Goal: Information Seeking & Learning: Learn about a topic

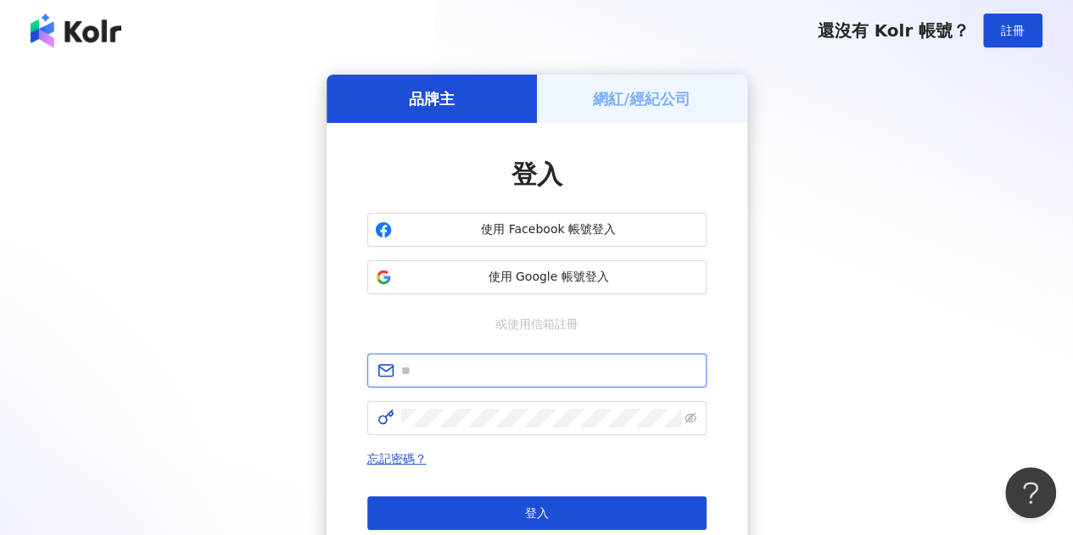
click at [485, 368] on input "text" at bounding box center [548, 370] width 295 height 19
type input "**********"
click at [485, 429] on span at bounding box center [536, 418] width 339 height 34
click button "登入" at bounding box center [536, 513] width 339 height 34
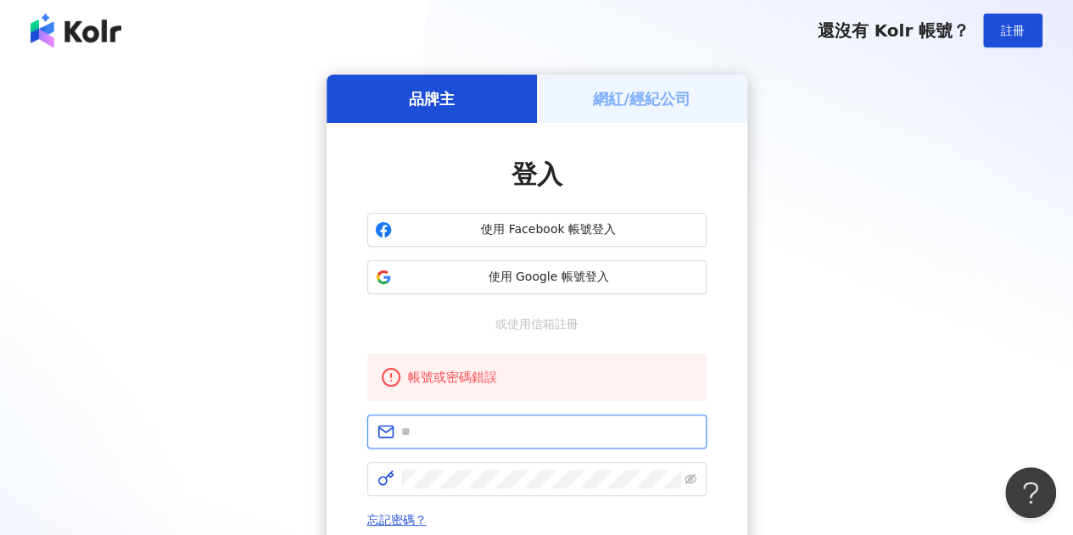
click at [490, 439] on input "text" at bounding box center [548, 431] width 295 height 19
type input "**********"
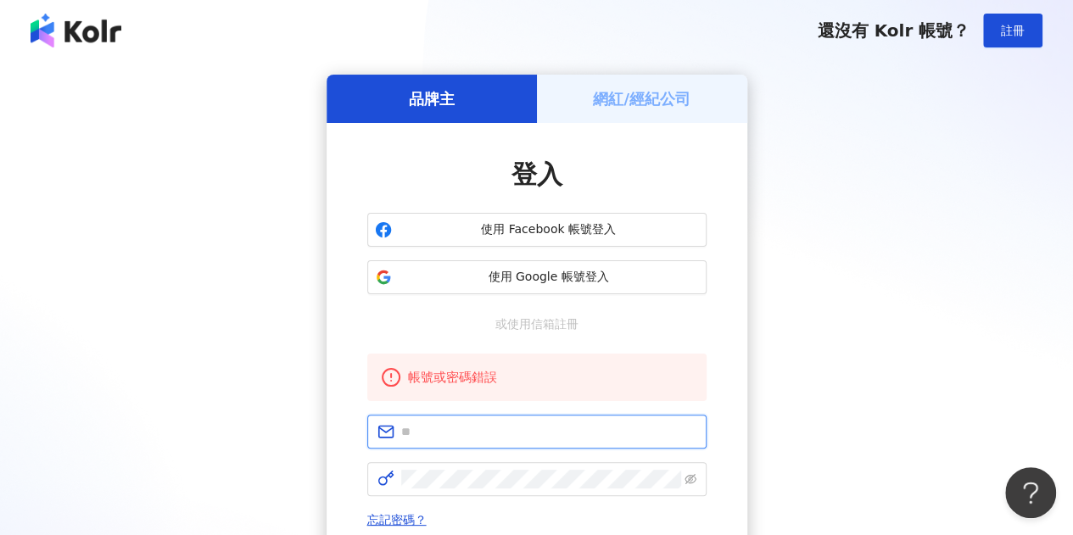
click at [453, 429] on input "text" at bounding box center [548, 431] width 295 height 19
type input "**********"
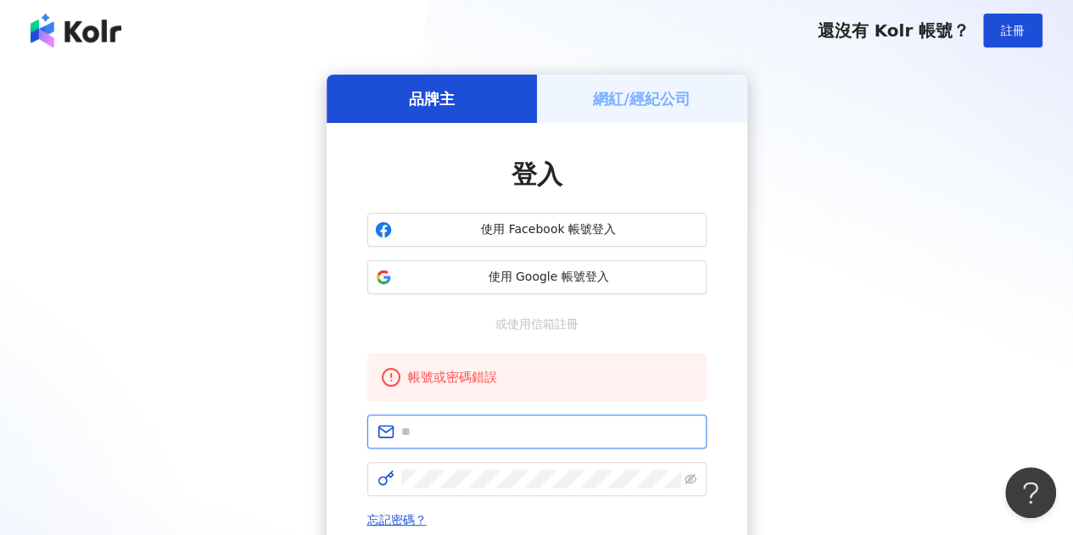
click at [489, 435] on input "text" at bounding box center [548, 431] width 295 height 19
type input "**********"
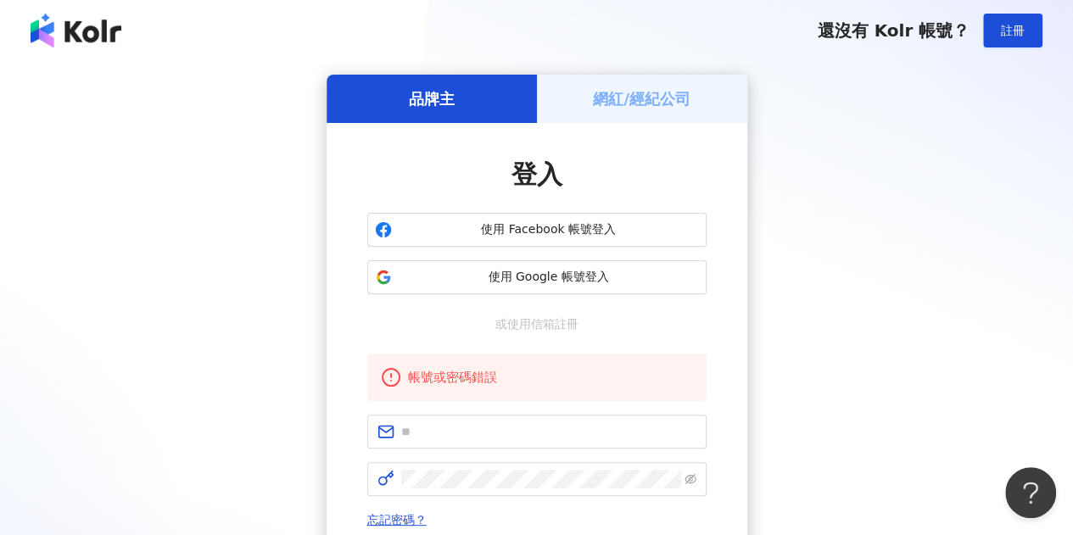
scroll to position [85, 0]
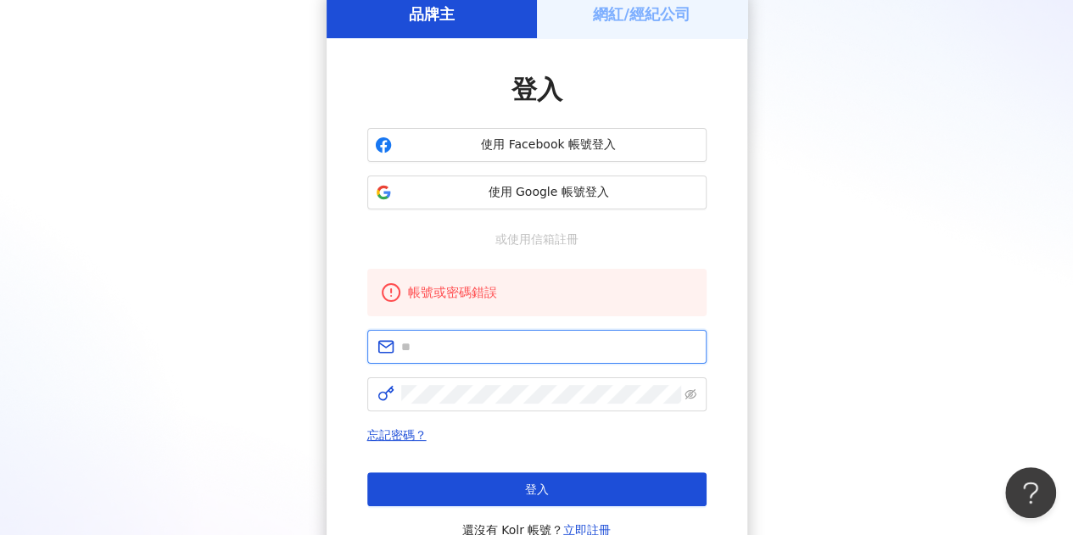
click at [429, 350] on input "text" at bounding box center [548, 347] width 295 height 19
type input "**********"
click at [683, 352] on input "**********" at bounding box center [548, 347] width 295 height 19
click at [667, 352] on input "**********" at bounding box center [548, 347] width 295 height 19
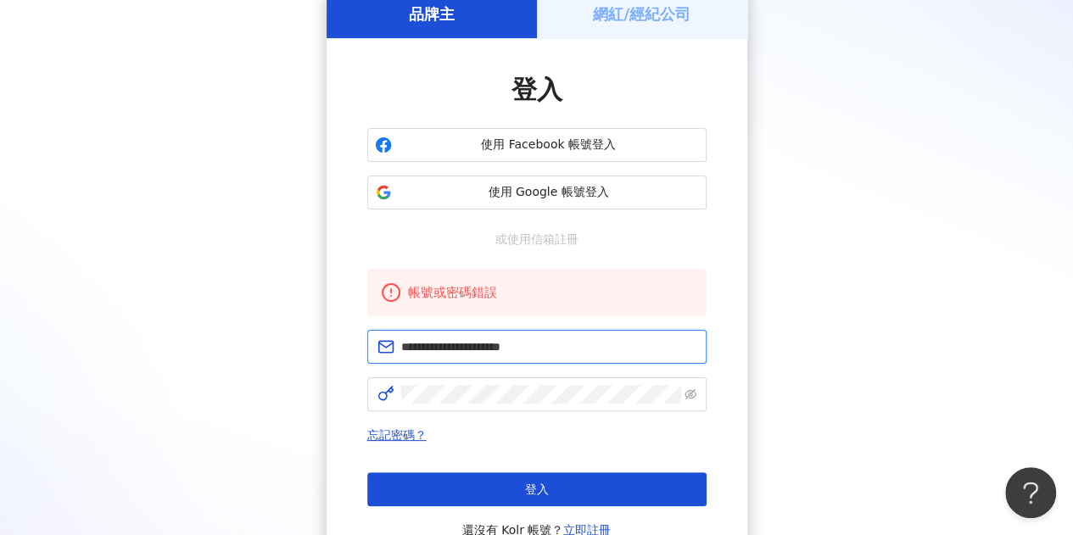
click at [667, 352] on input "**********" at bounding box center [548, 347] width 295 height 19
click at [502, 343] on input "text" at bounding box center [548, 347] width 295 height 19
type input "**********"
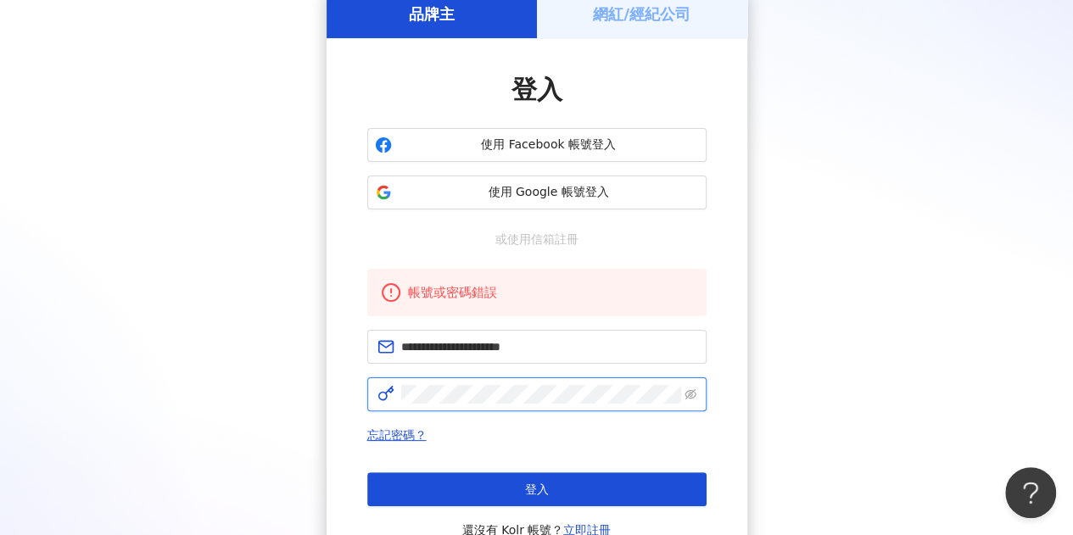
click button "登入" at bounding box center [536, 489] width 339 height 34
click at [205, 169] on div "品牌主 網紅/經紀公司 登入 使用 Facebook 帳號登入 使用 Google 帳號登入 或使用信箱註冊 帳號或密碼錯誤 忘記密碼？ 登入 還沒有 Kol…" at bounding box center [536, 282] width 1032 height 584
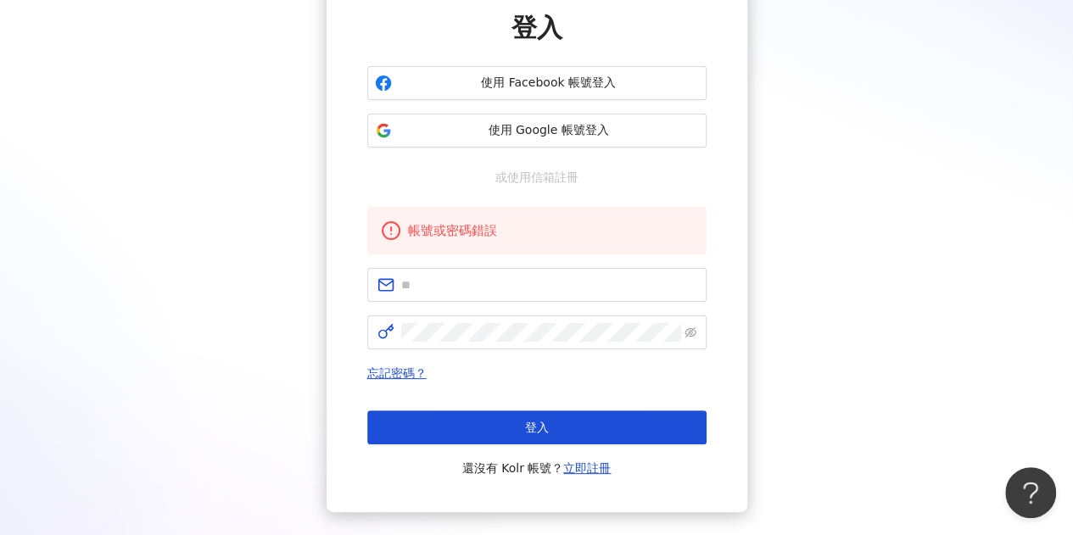
scroll to position [249, 0]
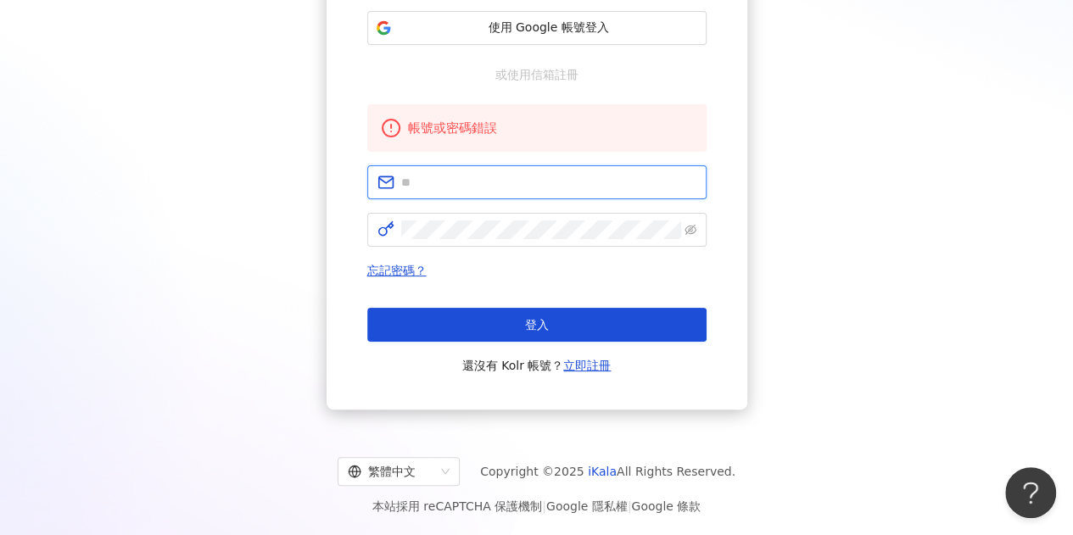
click at [506, 189] on input "text" at bounding box center [548, 182] width 295 height 19
paste input "**********"
type input "**********"
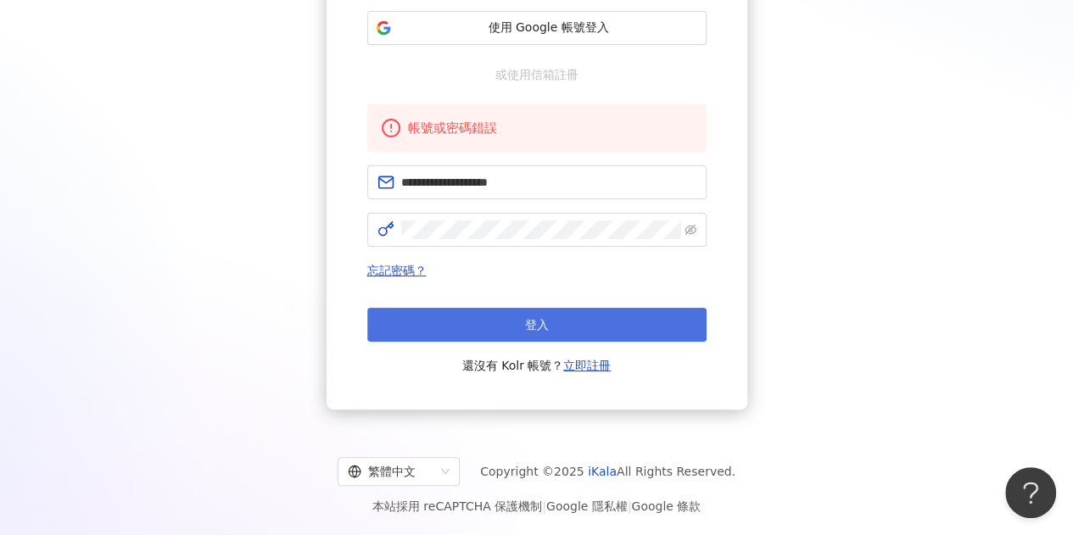
click at [523, 321] on button "登入" at bounding box center [536, 325] width 339 height 34
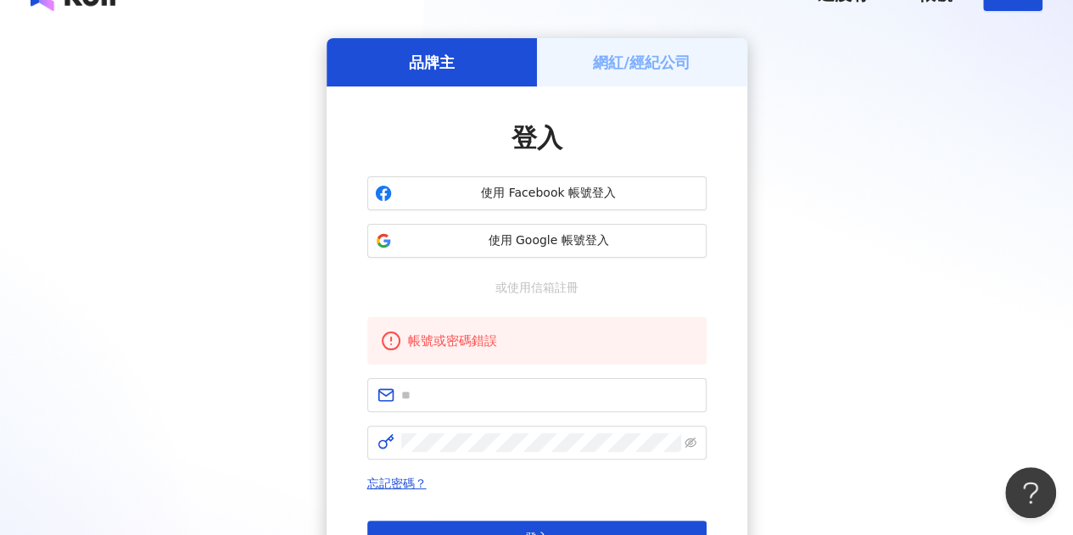
scroll to position [0, 0]
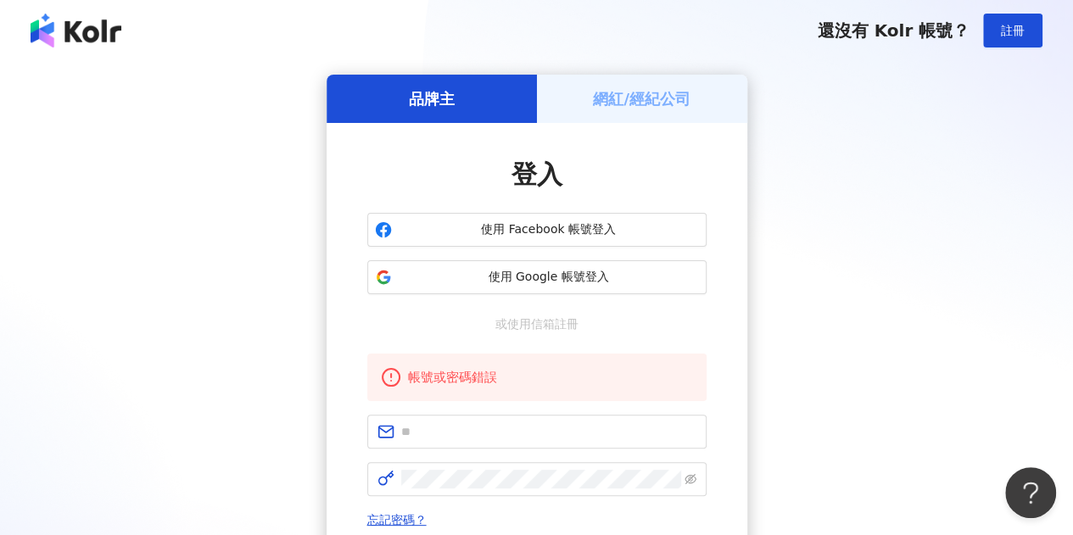
click at [470, 103] on div "品牌主" at bounding box center [432, 99] width 210 height 48
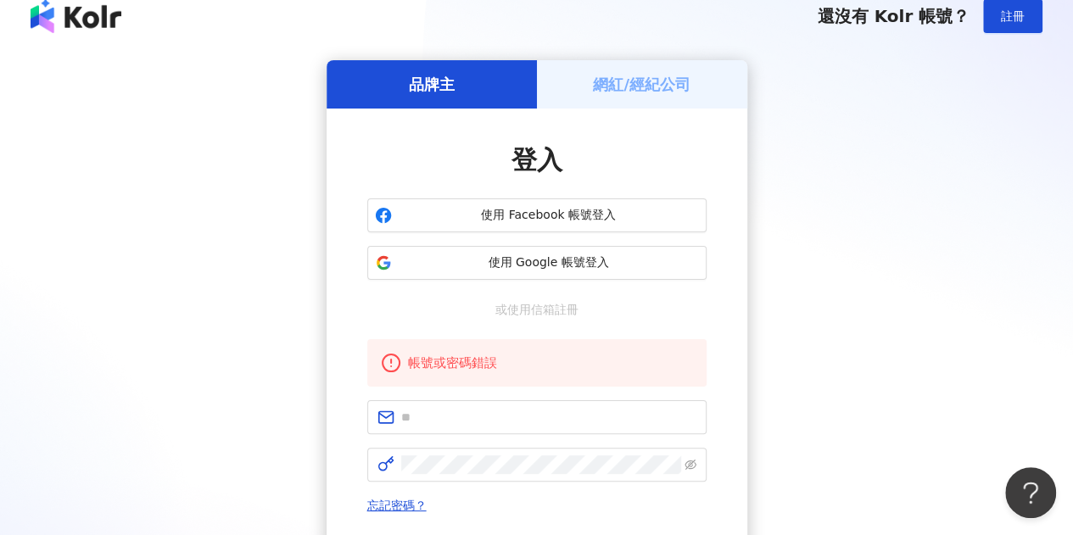
scroll to position [170, 0]
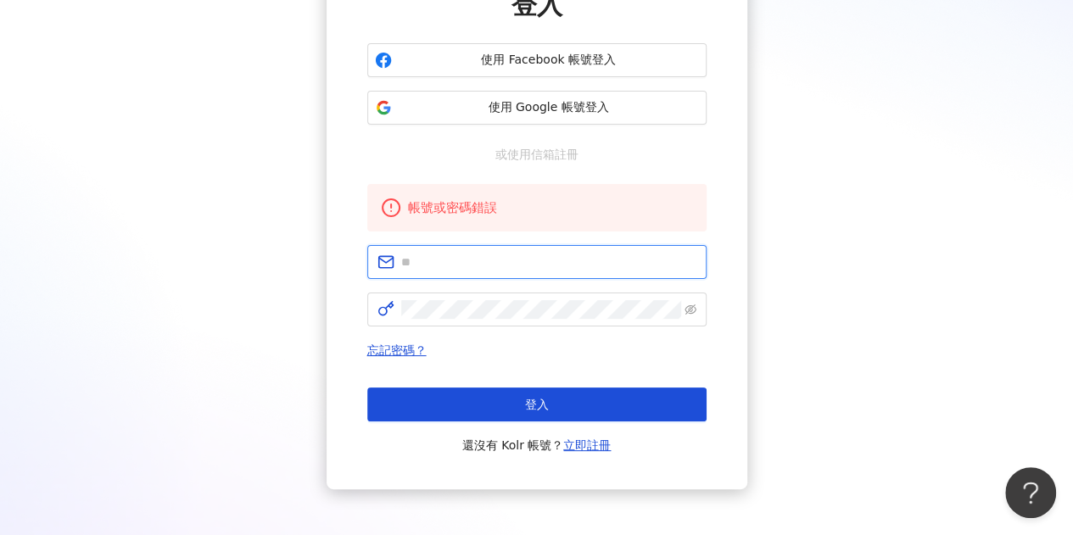
click at [518, 264] on input "text" at bounding box center [548, 262] width 295 height 19
type input "**********"
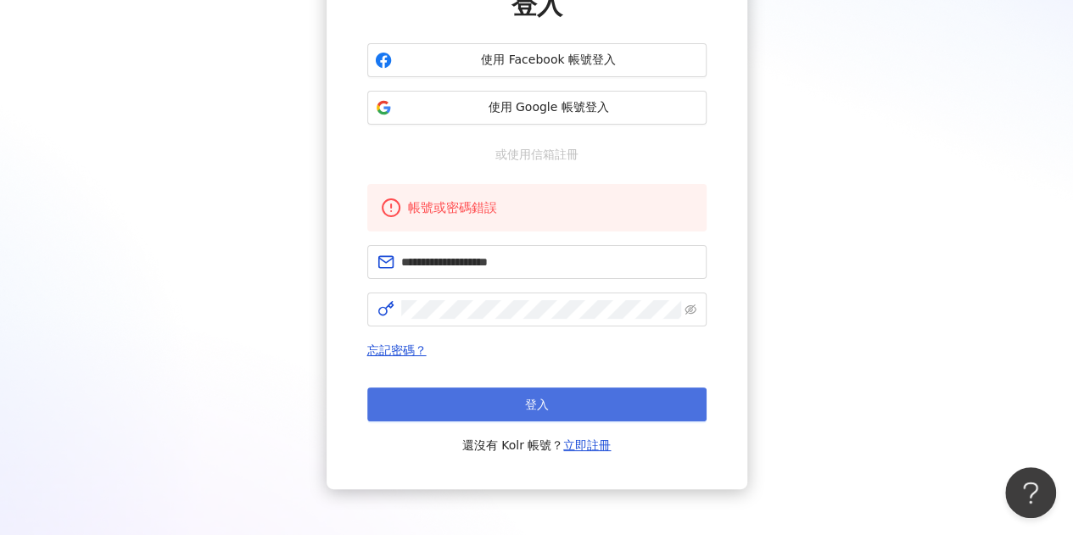
click at [542, 389] on button "登入" at bounding box center [536, 405] width 339 height 34
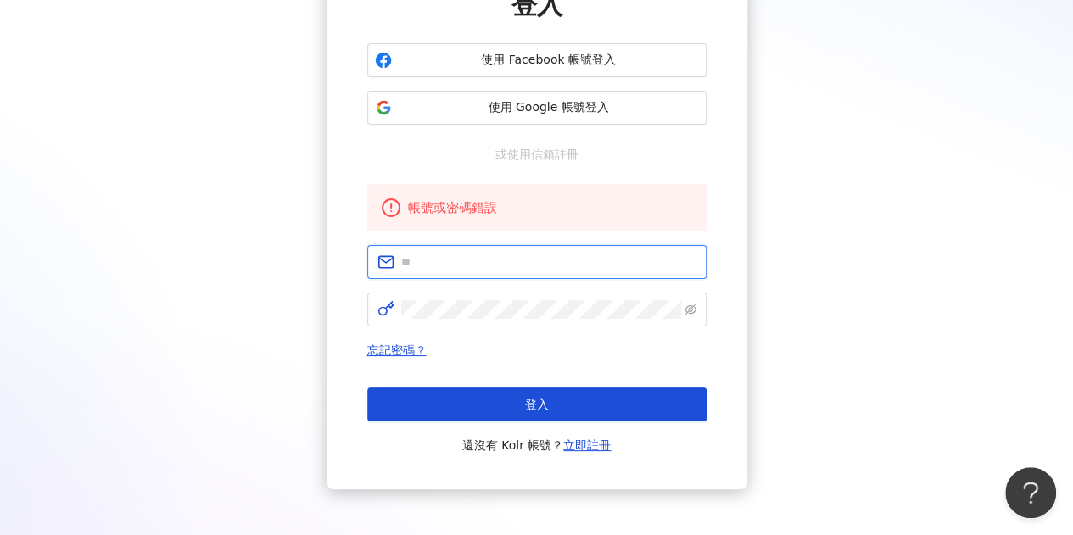
click at [505, 265] on input "text" at bounding box center [548, 262] width 295 height 19
type input "**********"
click at [403, 349] on link "忘記密碼？" at bounding box center [396, 351] width 59 height 14
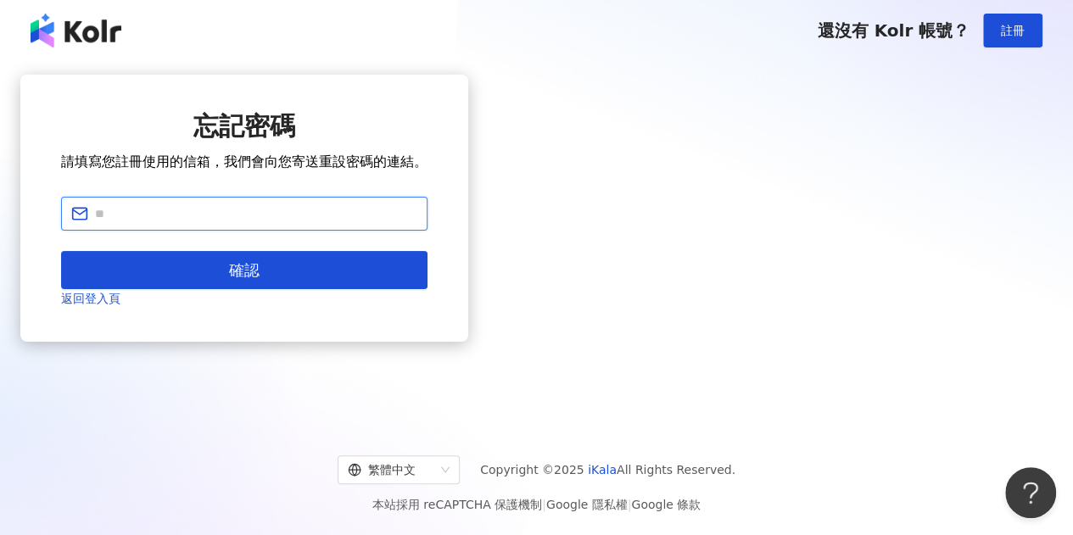
click at [417, 223] on input "text" at bounding box center [256, 213] width 322 height 19
type input "**********"
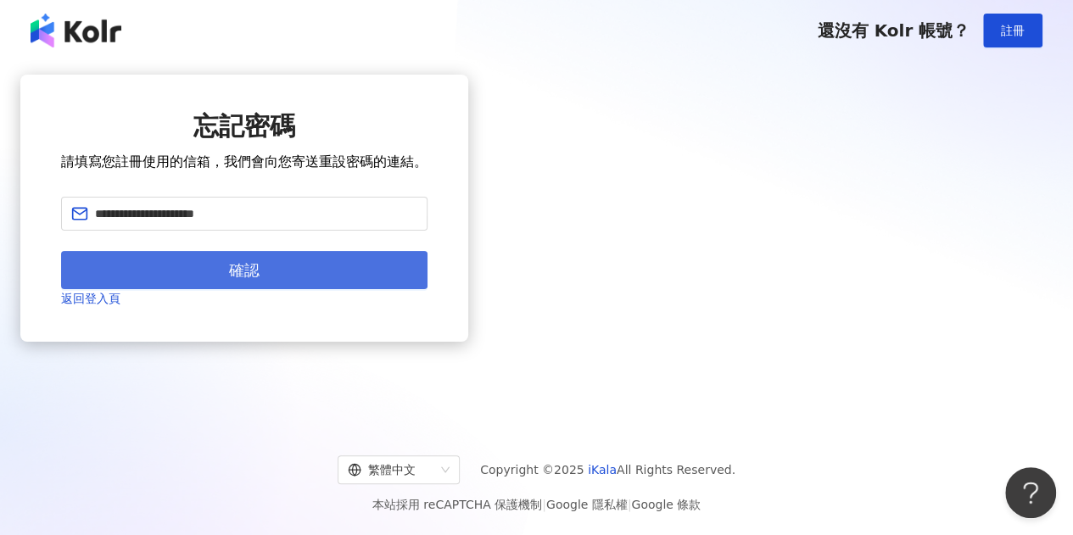
click at [428, 289] on button "確認" at bounding box center [244, 270] width 366 height 38
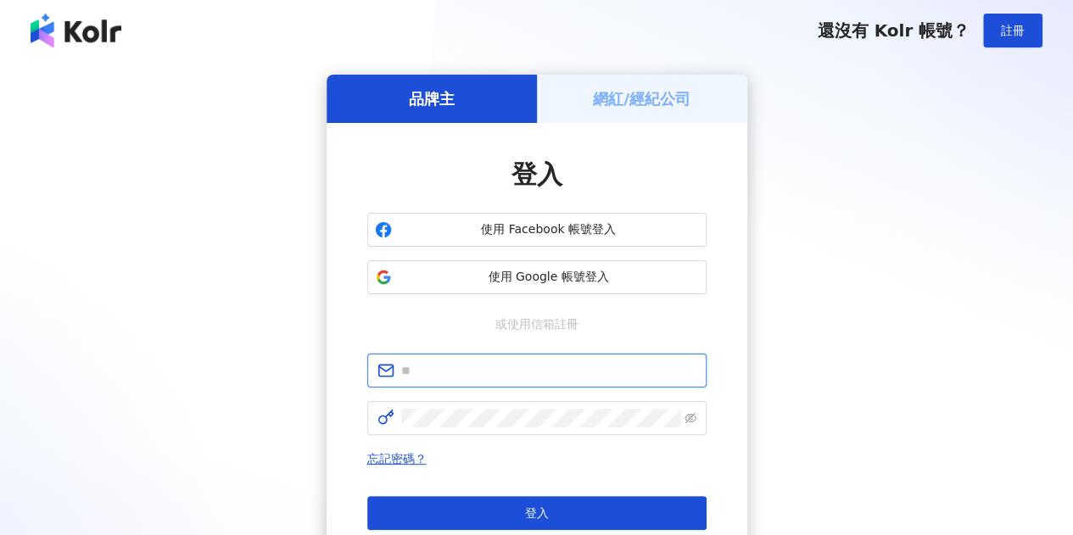
click at [442, 379] on input "text" at bounding box center [548, 370] width 295 height 19
type input "**********"
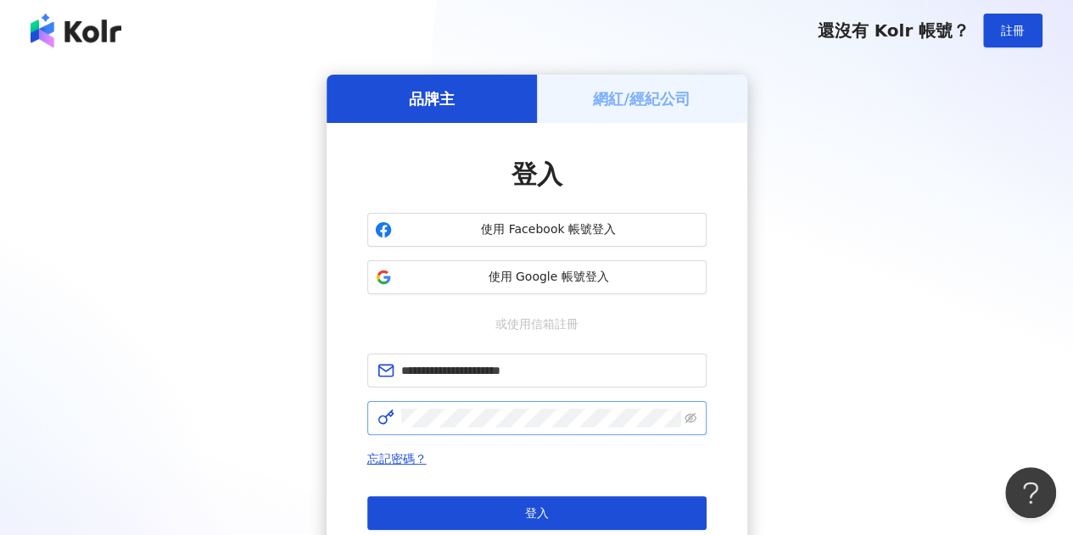
click at [453, 432] on span at bounding box center [536, 418] width 339 height 34
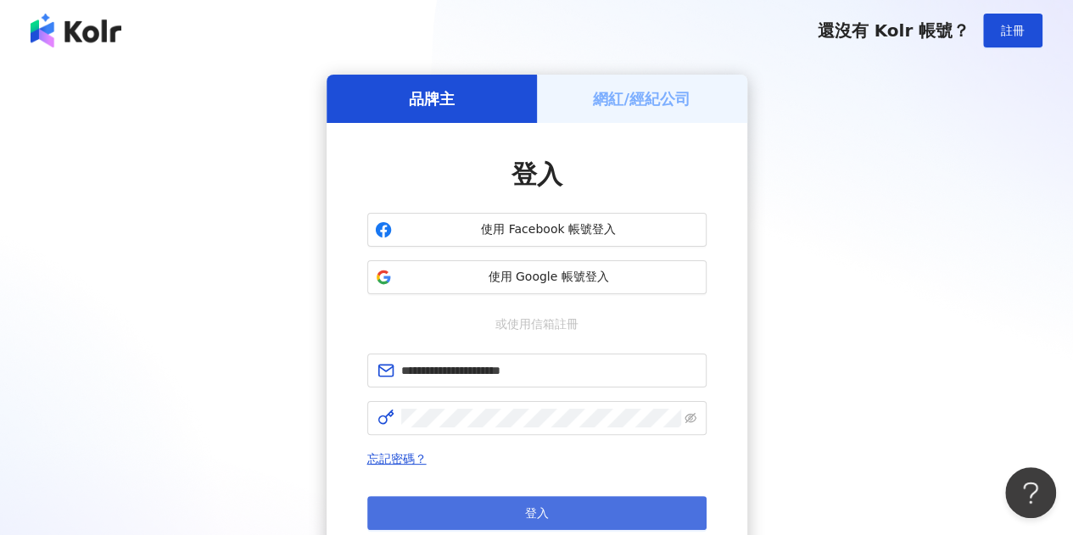
click at [476, 515] on button "登入" at bounding box center [536, 513] width 339 height 34
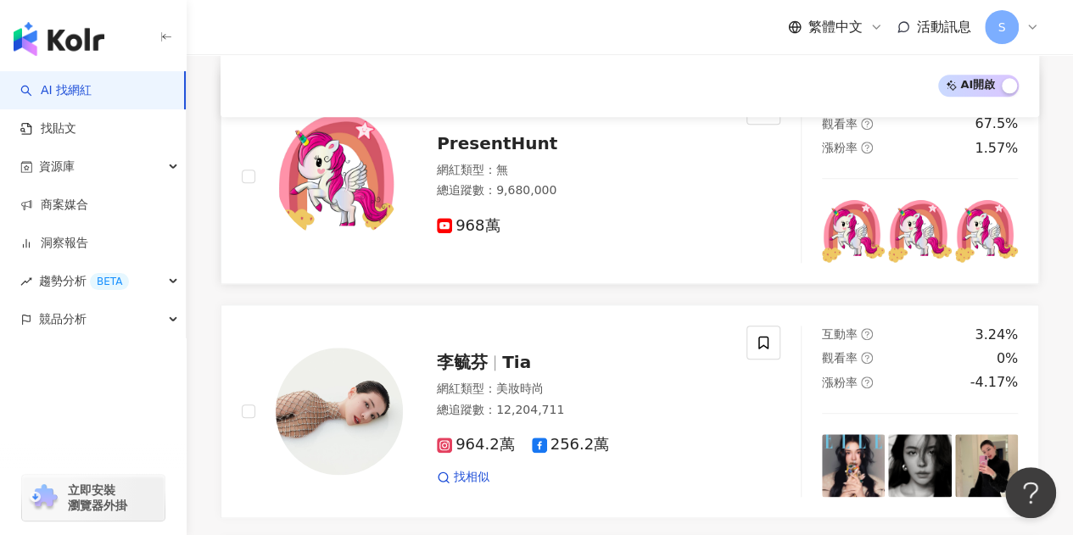
scroll to position [848, 0]
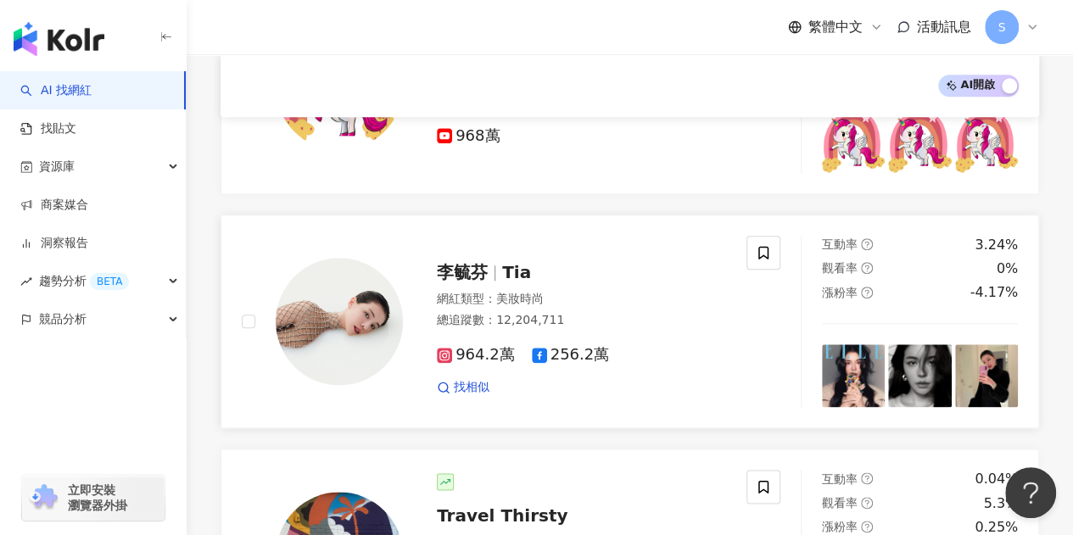
click at [651, 298] on div "網紅類型 ： 美妝時尚" at bounding box center [581, 299] width 289 height 17
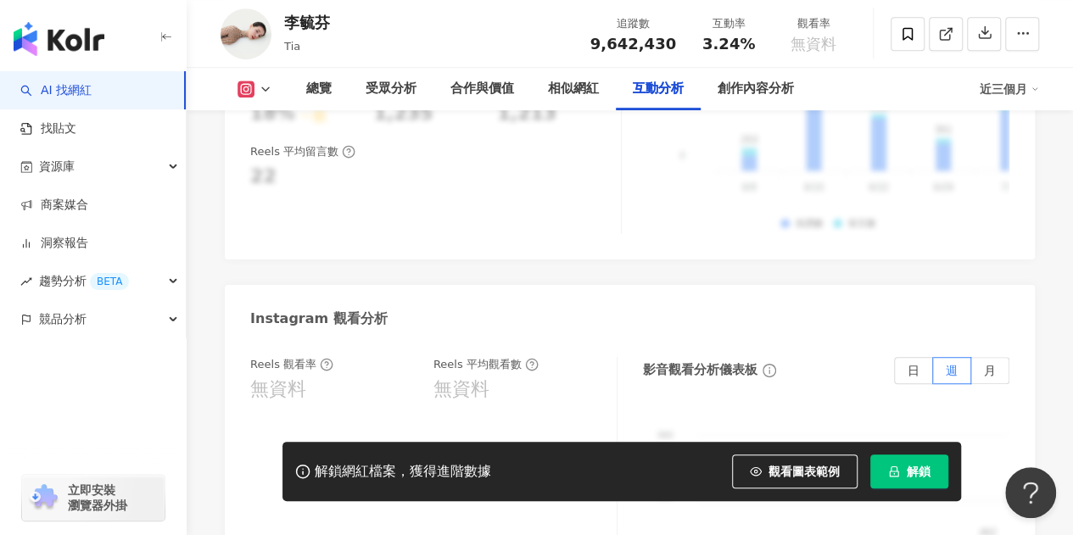
scroll to position [3732, 0]
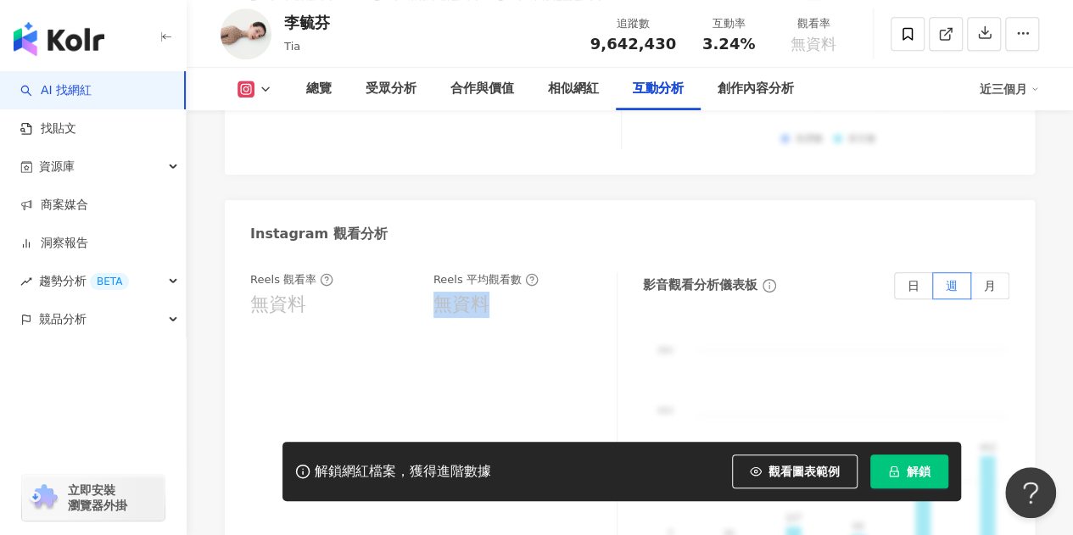
drag, startPoint x: 431, startPoint y: 278, endPoint x: 508, endPoint y: 277, distance: 77.2
click at [508, 277] on div "Reels 觀看率 無資料 Reels 平均觀看數 無資料" at bounding box center [424, 295] width 349 height 46
click at [519, 292] on div "無資料" at bounding box center [516, 305] width 166 height 26
drag, startPoint x: 252, startPoint y: 262, endPoint x: 545, endPoint y: 265, distance: 293.5
click at [545, 272] on div "Reels 觀看率 無資料 Reels 平均觀看數 無資料" at bounding box center [424, 295] width 349 height 46
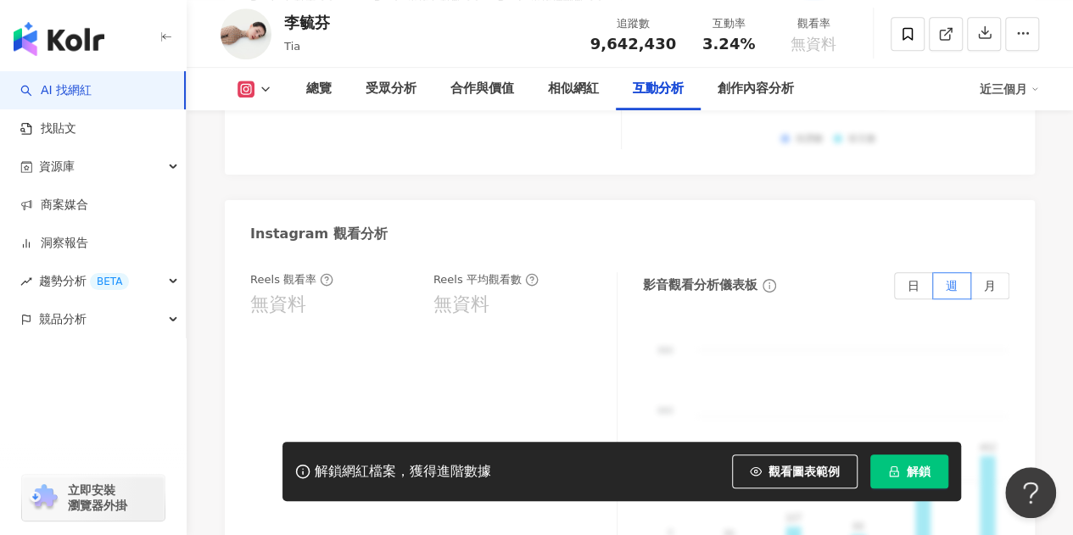
click at [502, 231] on div "Instagram 觀看分析" at bounding box center [630, 227] width 810 height 55
click at [62, 90] on link "AI 找網紅" at bounding box center [55, 90] width 71 height 17
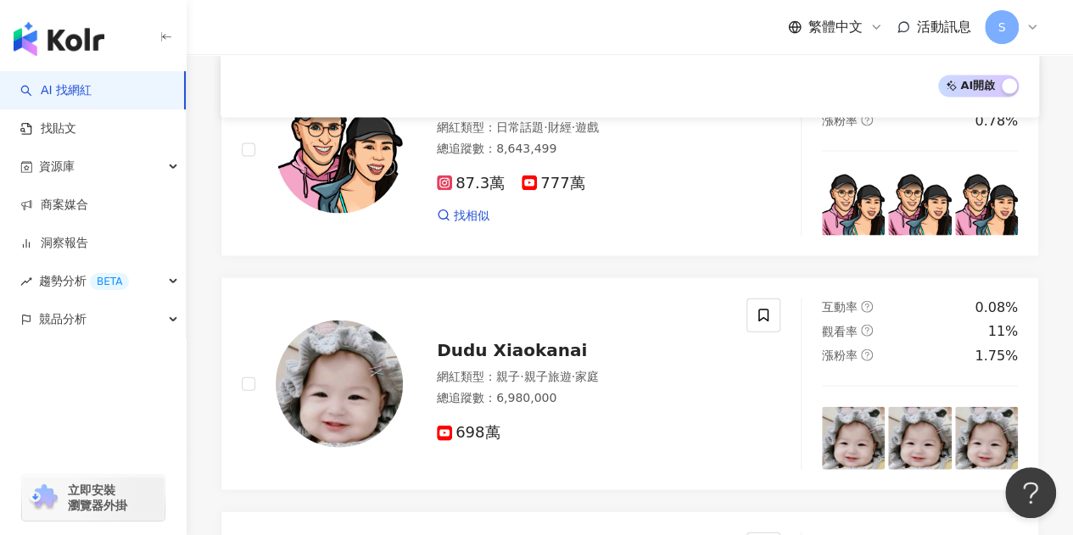
scroll to position [1696, 0]
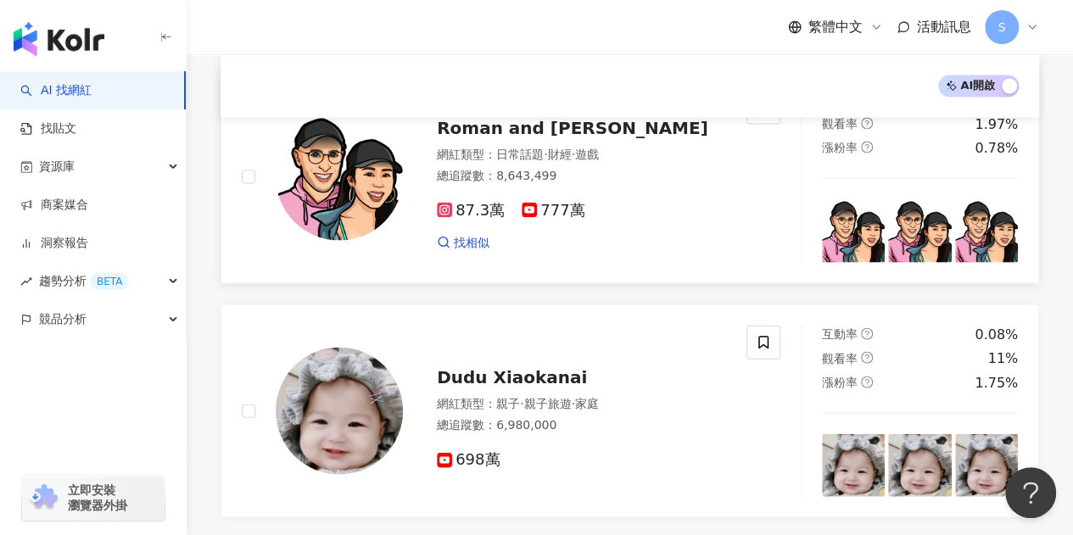
click at [560, 126] on span "Roman and Sharon" at bounding box center [572, 128] width 271 height 20
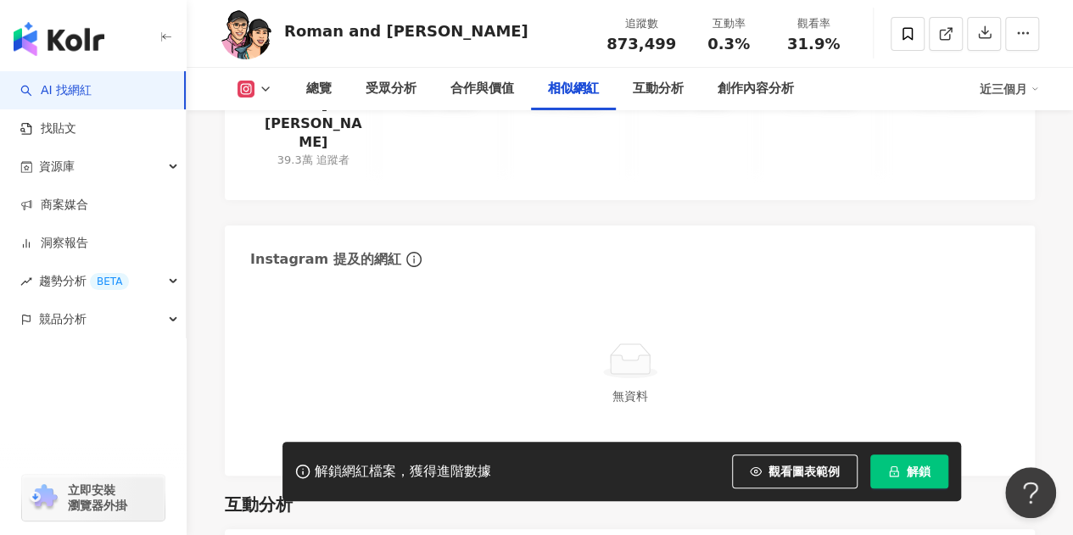
scroll to position [2969, 0]
click at [662, 88] on div "互動分析" at bounding box center [658, 89] width 51 height 20
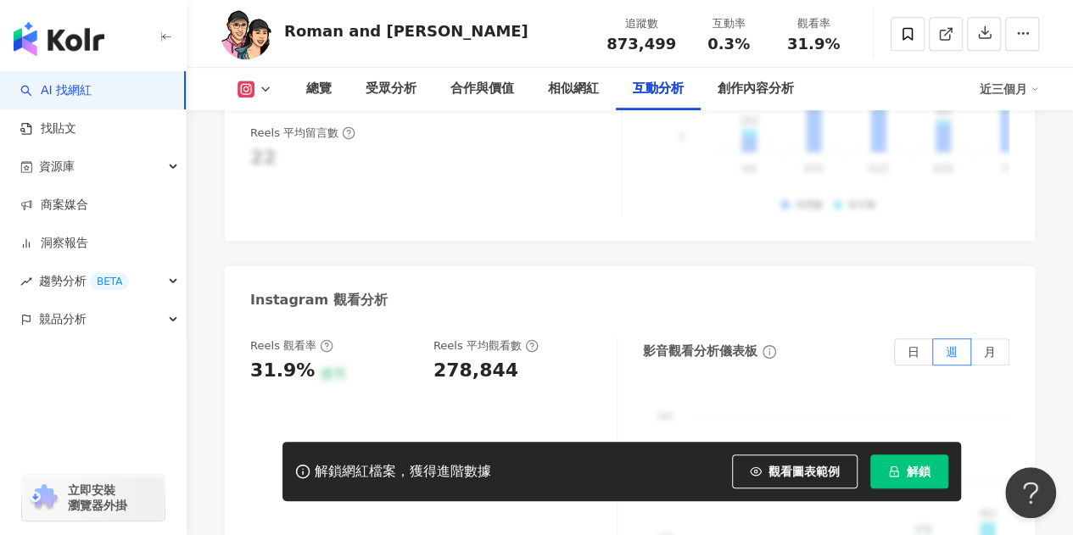
scroll to position [3719, 0]
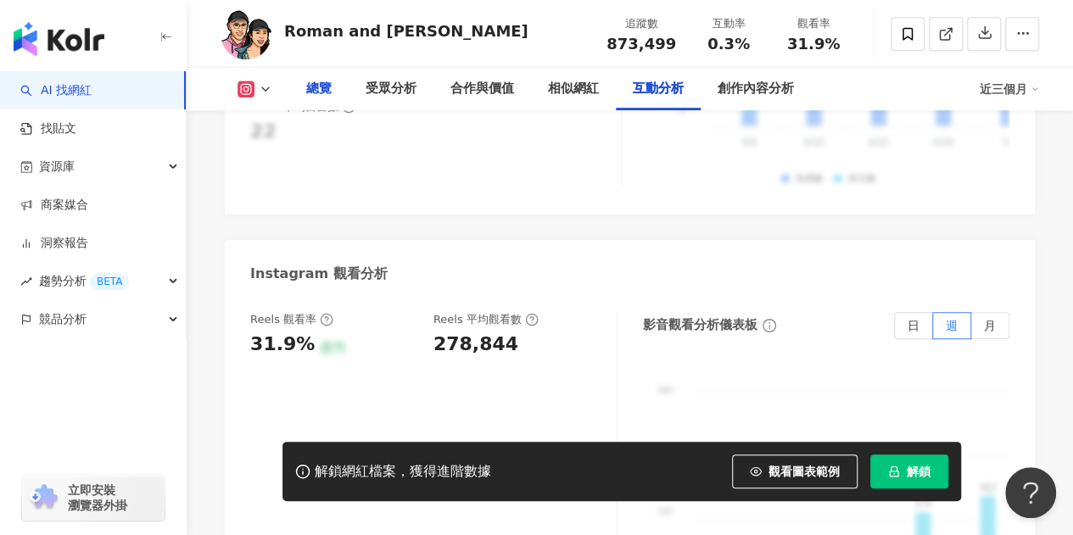
click at [321, 85] on div "總覽" at bounding box center [318, 89] width 25 height 20
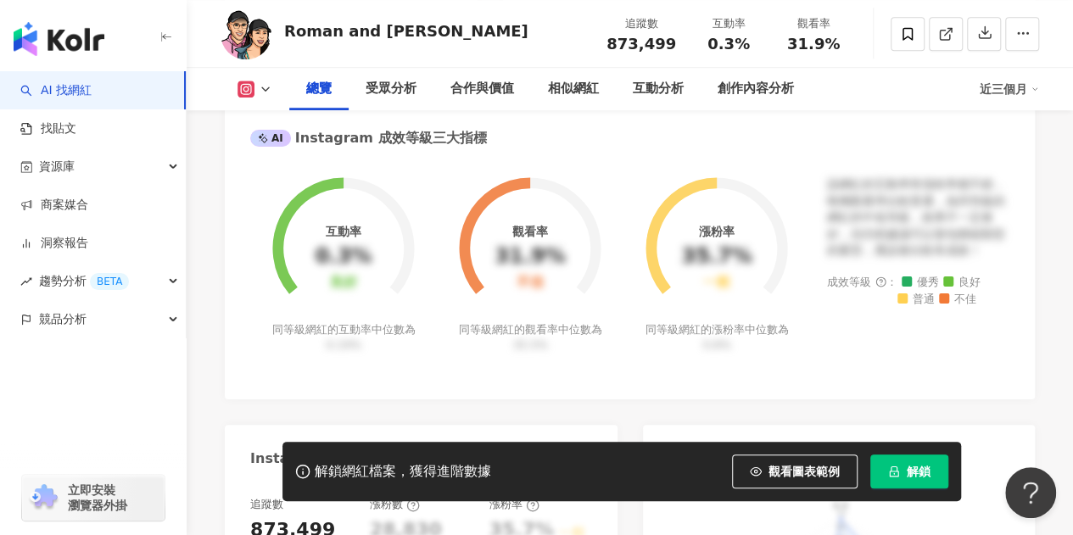
scroll to position [679, 0]
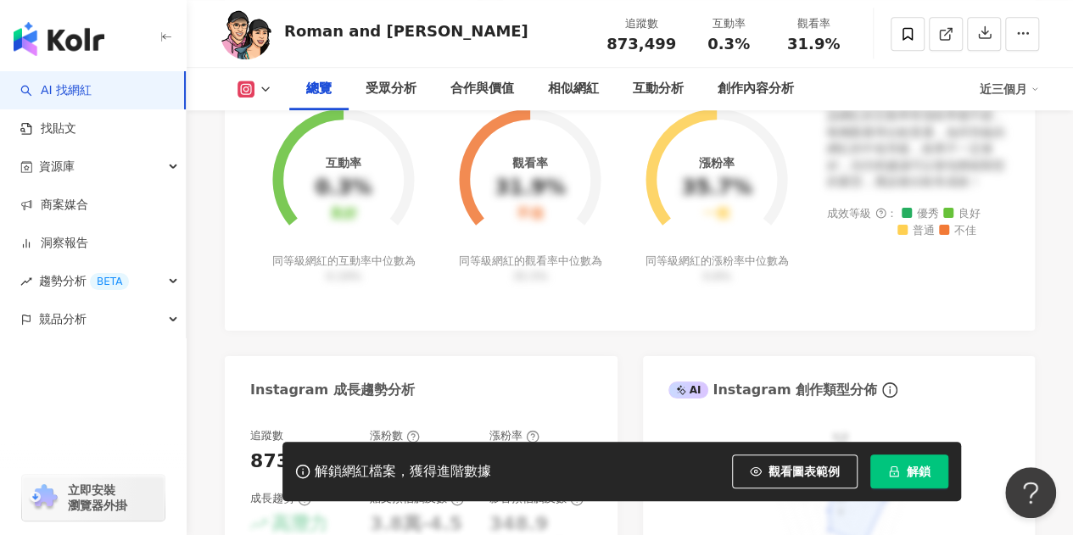
click at [92, 402] on div "button" at bounding box center [93, 394] width 187 height 112
click at [1018, 28] on icon "button" at bounding box center [1022, 32] width 15 height 15
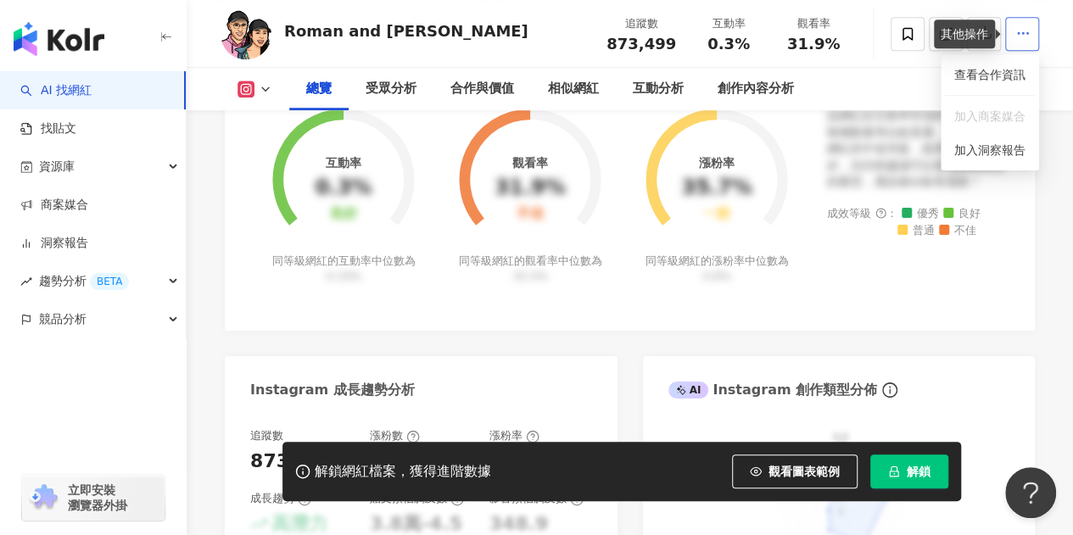
click at [1018, 28] on icon "button" at bounding box center [1022, 32] width 15 height 15
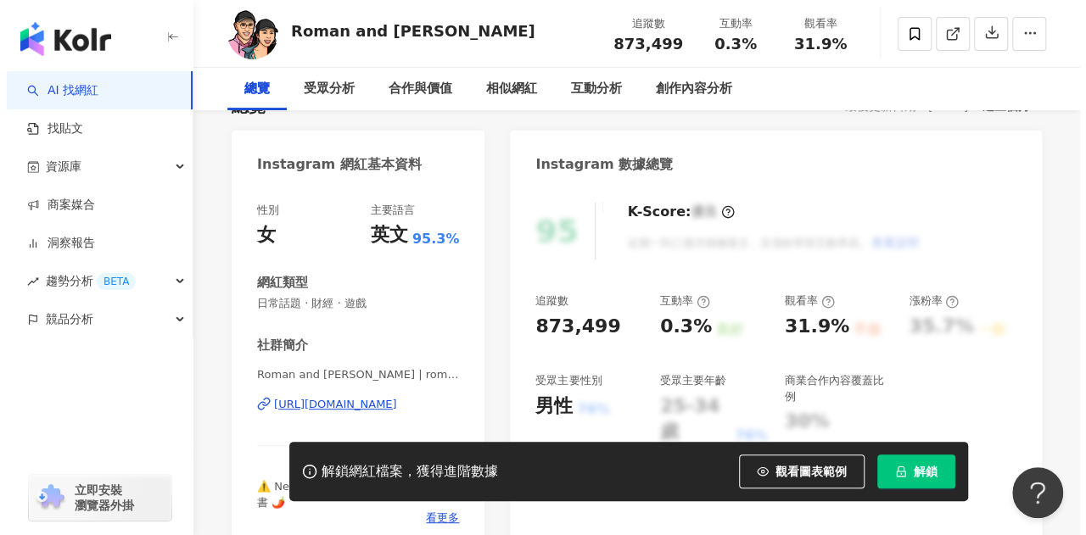
scroll to position [0, 0]
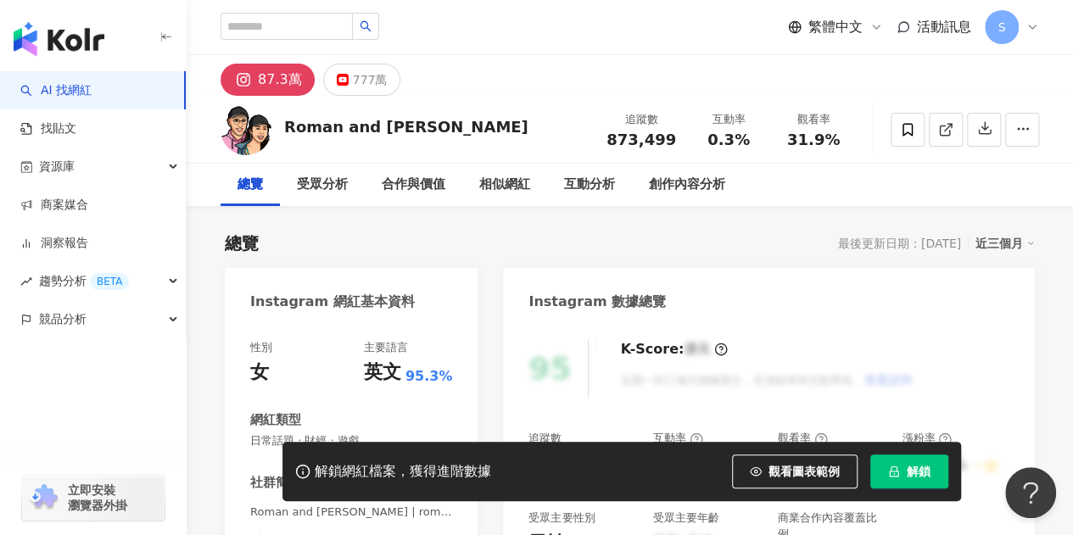
click at [70, 45] on img "button" at bounding box center [59, 39] width 91 height 34
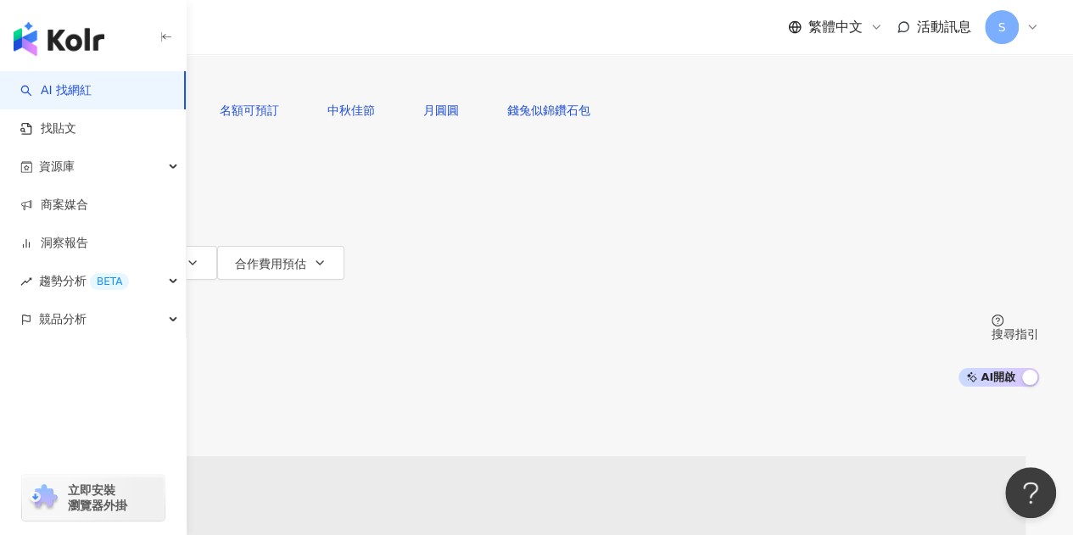
click at [1033, 24] on icon at bounding box center [1032, 27] width 14 height 14
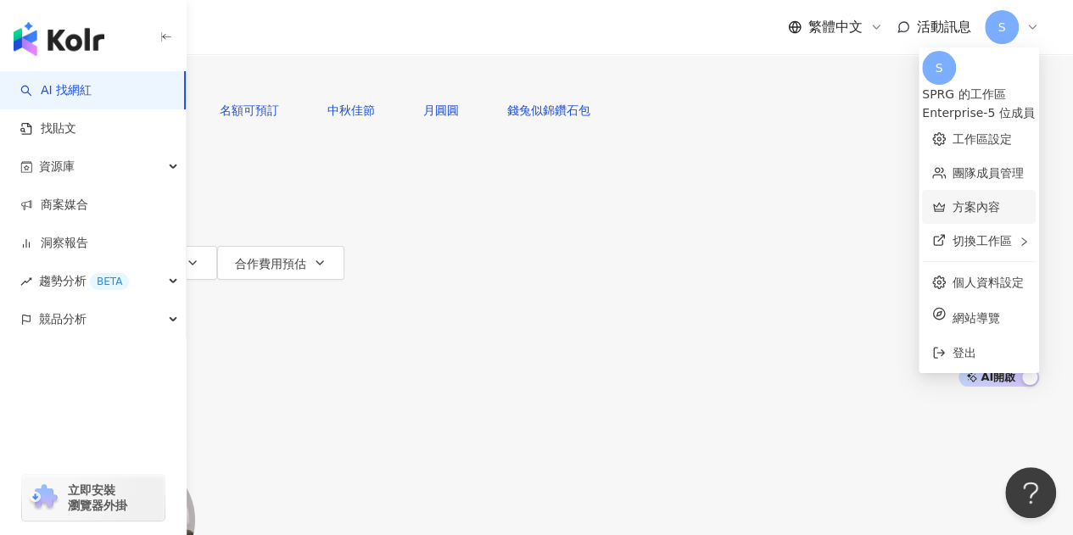
click at [953, 200] on link "方案內容" at bounding box center [977, 207] width 48 height 14
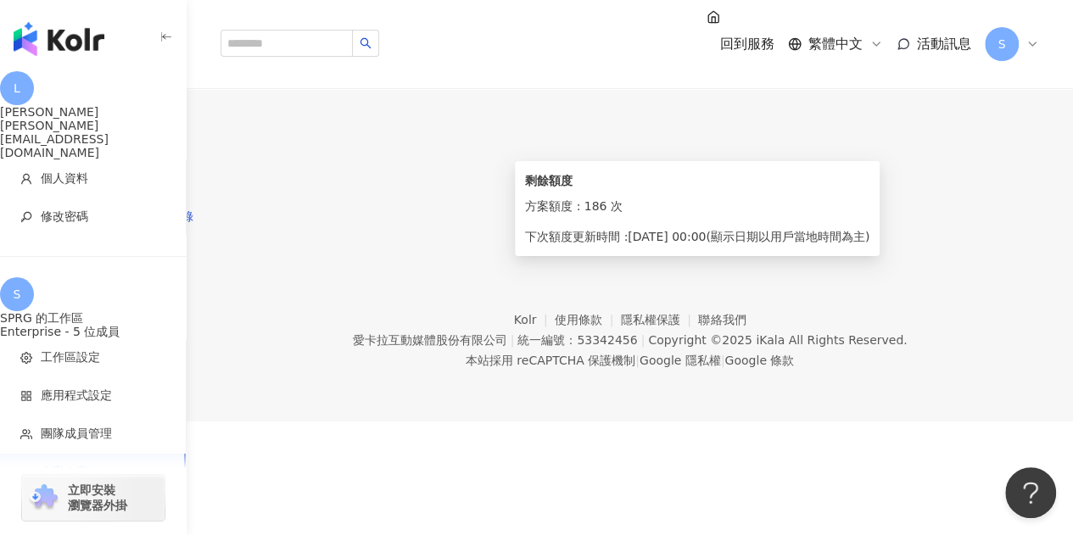
drag, startPoint x: 763, startPoint y: 248, endPoint x: 907, endPoint y: 247, distance: 143.4
click at [907, 199] on div "186 次 剩餘解鎖次數" at bounding box center [536, 184] width 1005 height 31
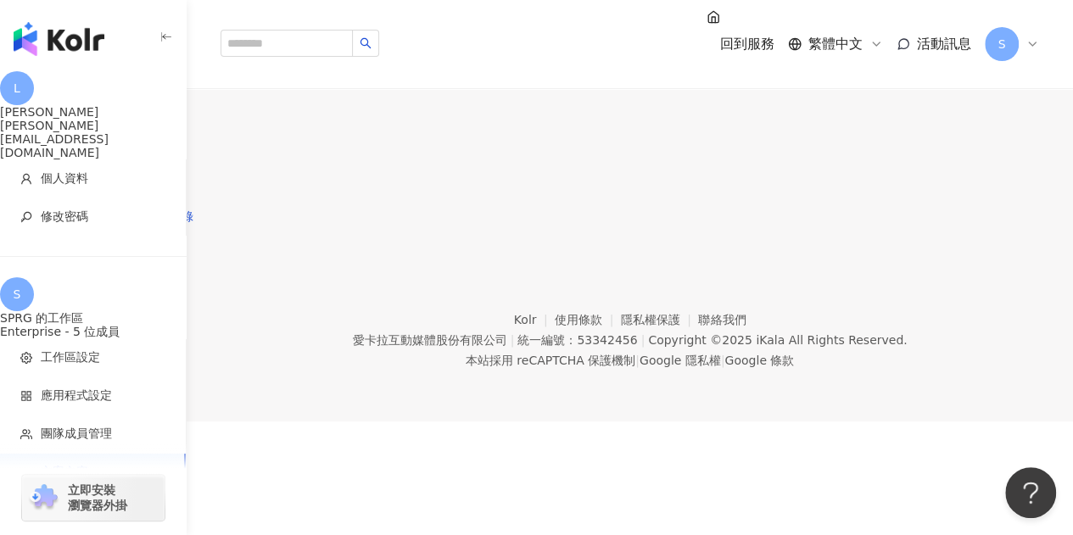
click at [936, 199] on div "186 次 剩餘解鎖次數" at bounding box center [536, 184] width 1005 height 31
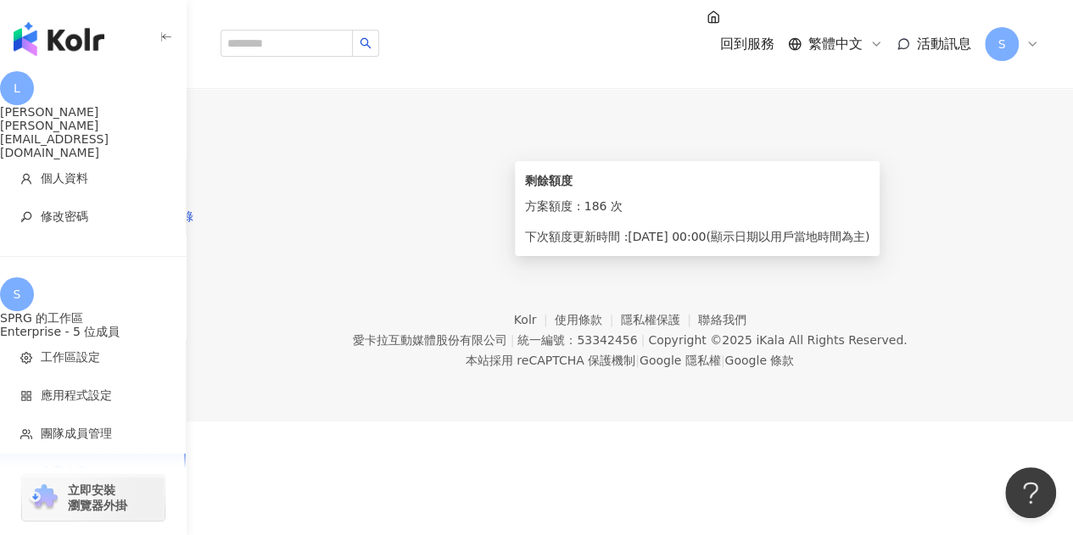
click at [115, 193] on icon "info-circle" at bounding box center [114, 190] width 2 height 6
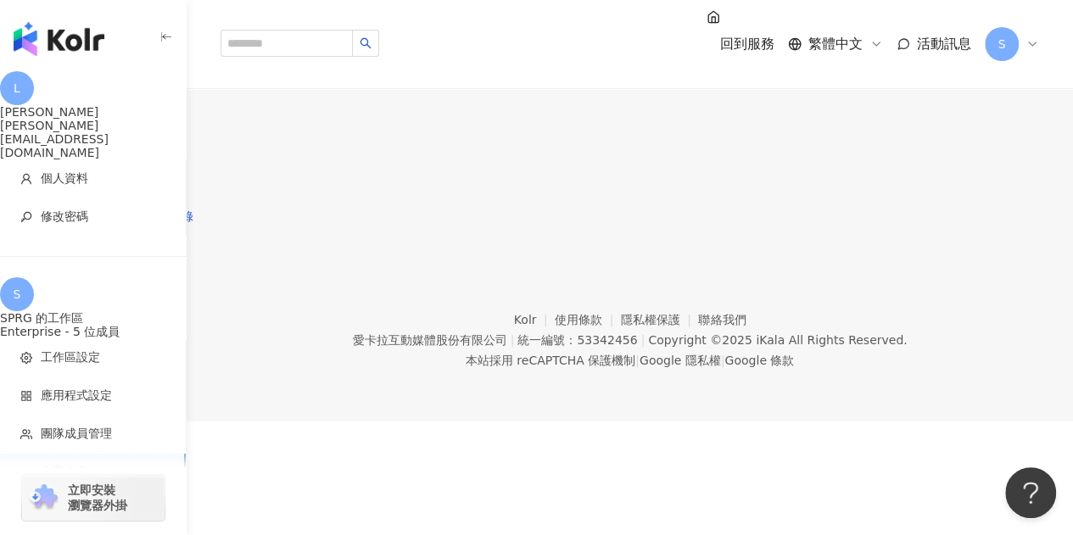
click at [957, 233] on div "已使用 14 次 查看解鎖紀錄" at bounding box center [536, 216] width 1005 height 34
drag, startPoint x: 768, startPoint y: 243, endPoint x: 926, endPoint y: 252, distance: 158.0
click at [926, 199] on div "186 次 剩餘解鎖次數" at bounding box center [536, 184] width 1005 height 31
click at [986, 14] on div "方案內容" at bounding box center [536, 7] width 1005 height 14
drag, startPoint x: 760, startPoint y: 246, endPoint x: 919, endPoint y: 249, distance: 159.5
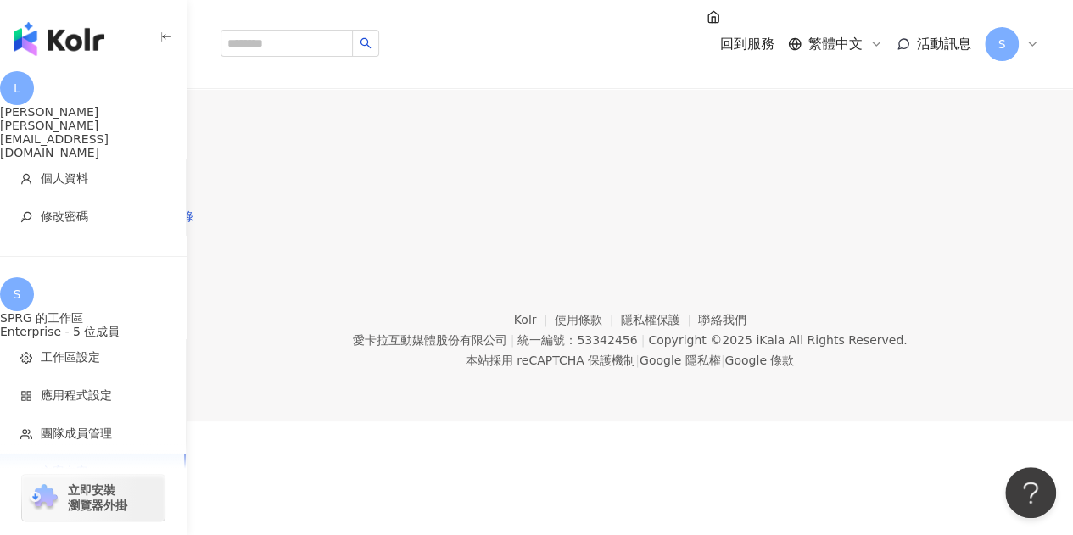
click at [919, 233] on div "當前方案 企業客製化方案 到期日： 2025/12/5 包含以下功能 ： 網紅無限次搜尋 完整網紅搜尋功能 完整網紅社群數據檔案 網紅檔案下載 網紅收藏數據匯…" at bounding box center [536, 124] width 1005 height 220
click at [923, 199] on div "186 次 剩餘解鎖次數" at bounding box center [536, 184] width 1005 height 31
drag, startPoint x: 779, startPoint y: 282, endPoint x: 918, endPoint y: 281, distance: 139.1
click at [919, 233] on div "已使用 14 次 查看解鎖紀錄" at bounding box center [536, 216] width 1005 height 34
click at [193, 223] on span "查看解鎖紀錄" at bounding box center [157, 217] width 71 height 14
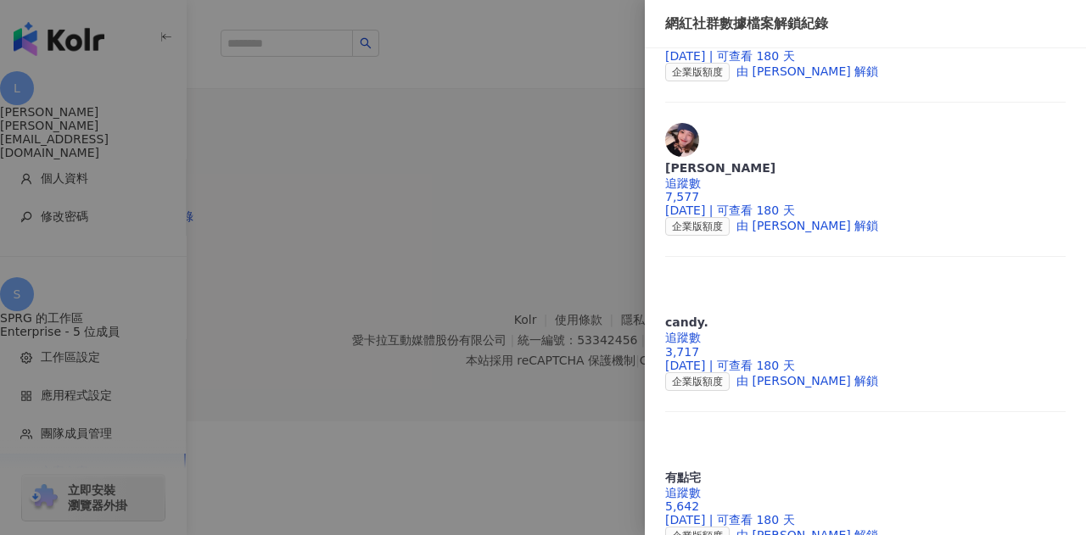
scroll to position [241, 0]
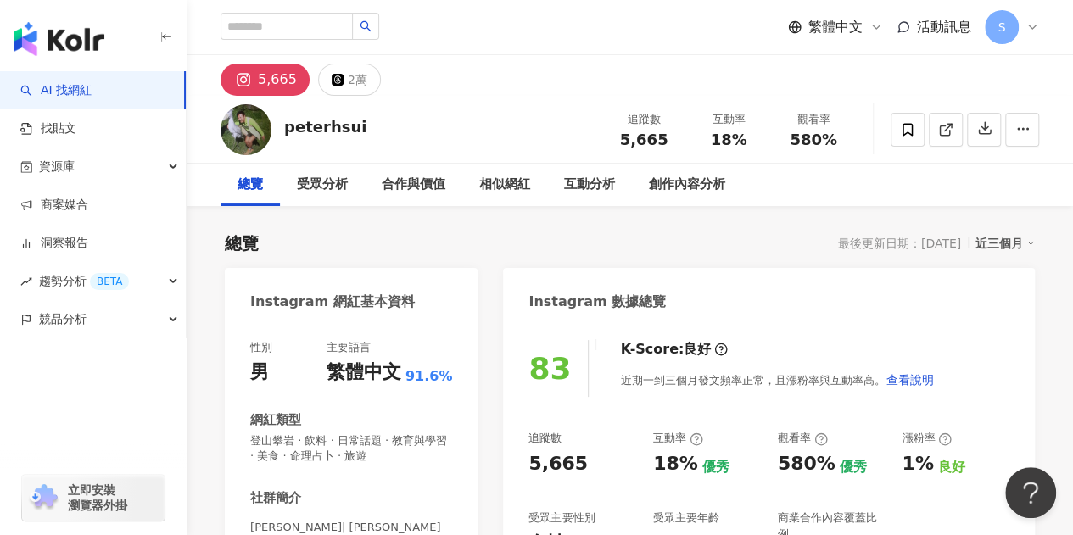
click at [243, 120] on img at bounding box center [246, 129] width 51 height 51
click at [317, 130] on div "peterhsui" at bounding box center [325, 126] width 82 height 21
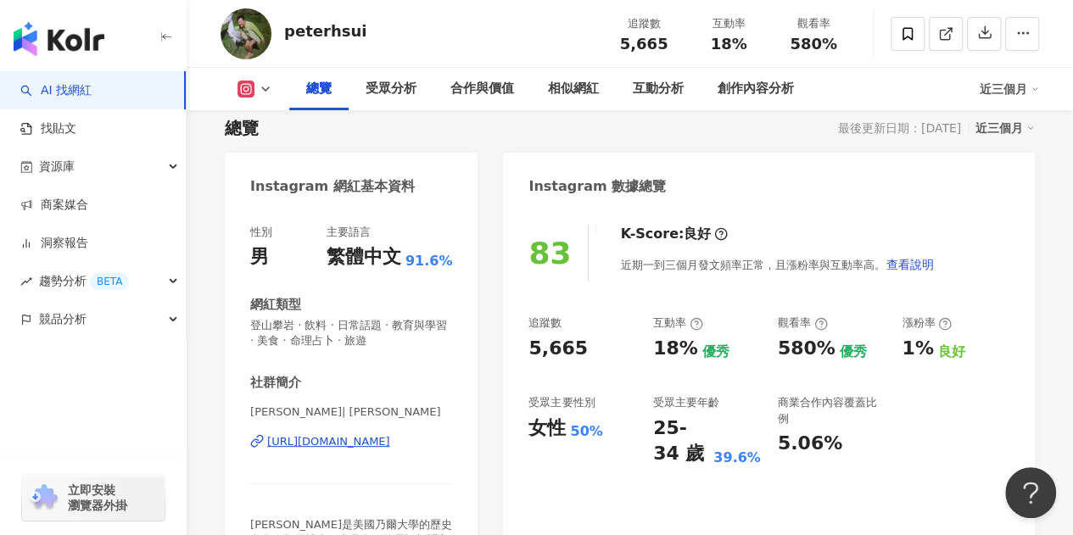
scroll to position [170, 0]
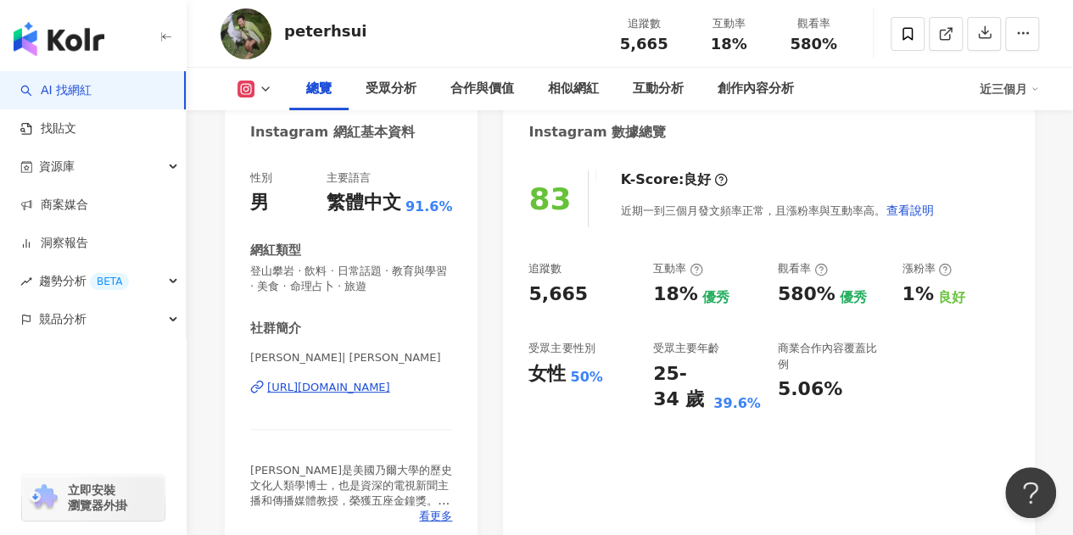
click at [353, 392] on div "https://www.instagram.com/peterhsui/" at bounding box center [328, 387] width 123 height 15
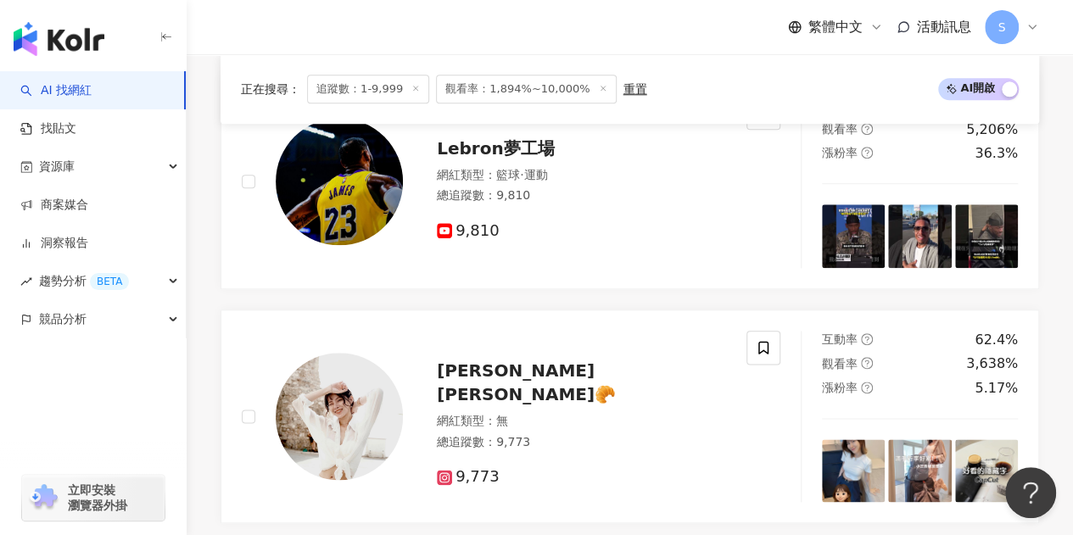
scroll to position [933, 0]
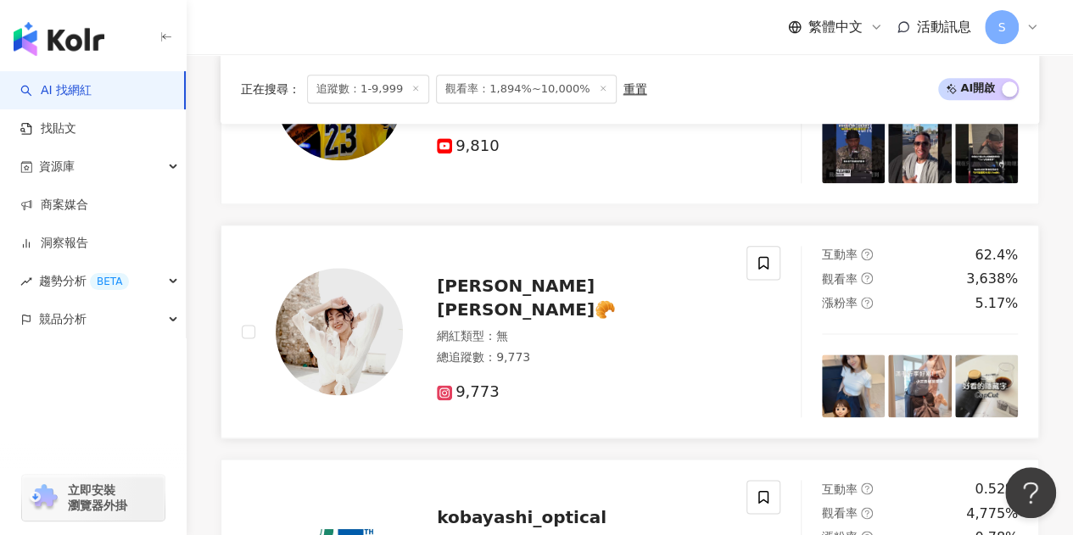
click at [496, 316] on span "[PERSON_NAME] [PERSON_NAME]🥐" at bounding box center [526, 298] width 179 height 44
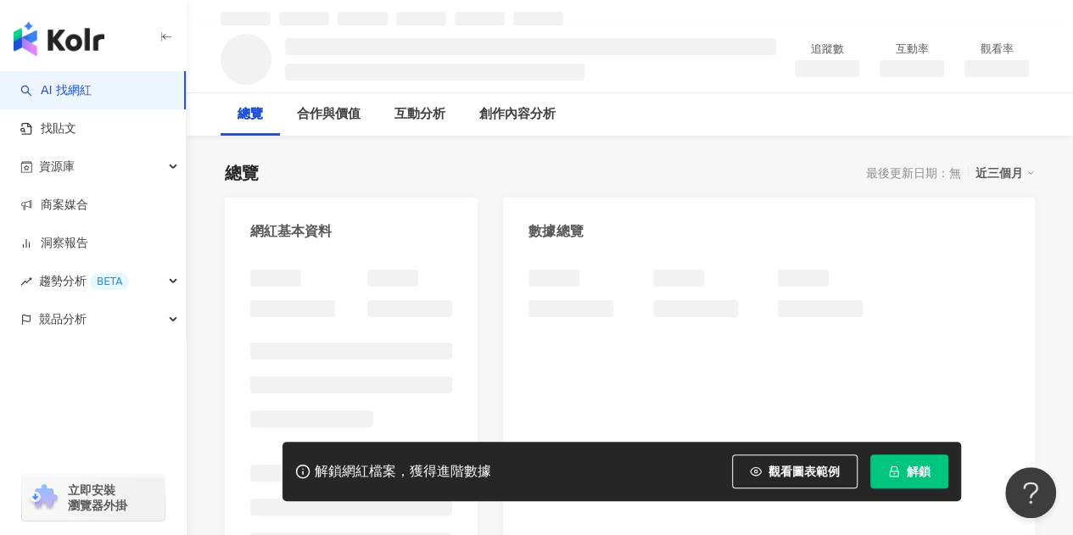
scroll to position [85, 0]
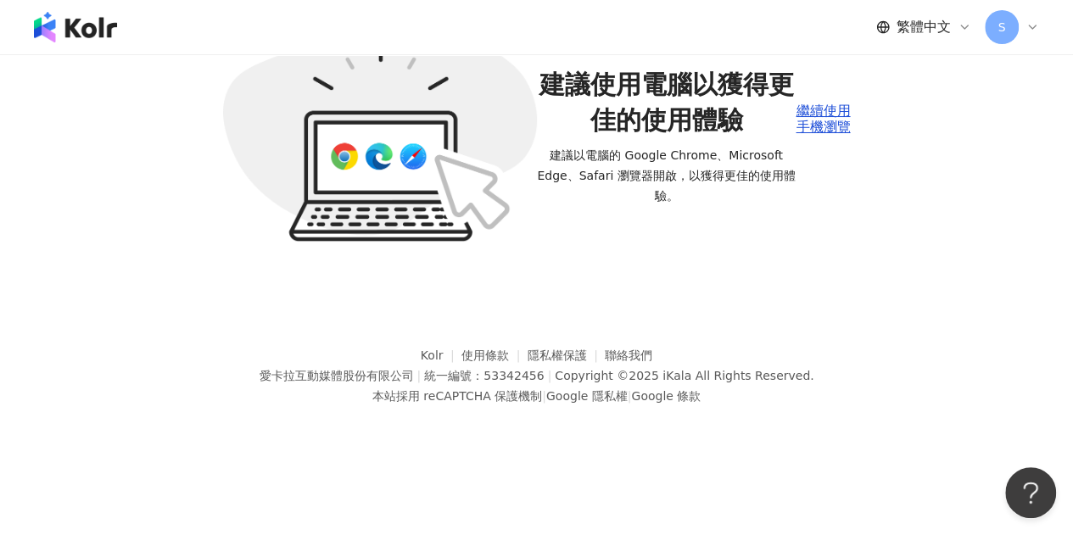
scroll to position [17, 0]
